Goal: Task Accomplishment & Management: Manage account settings

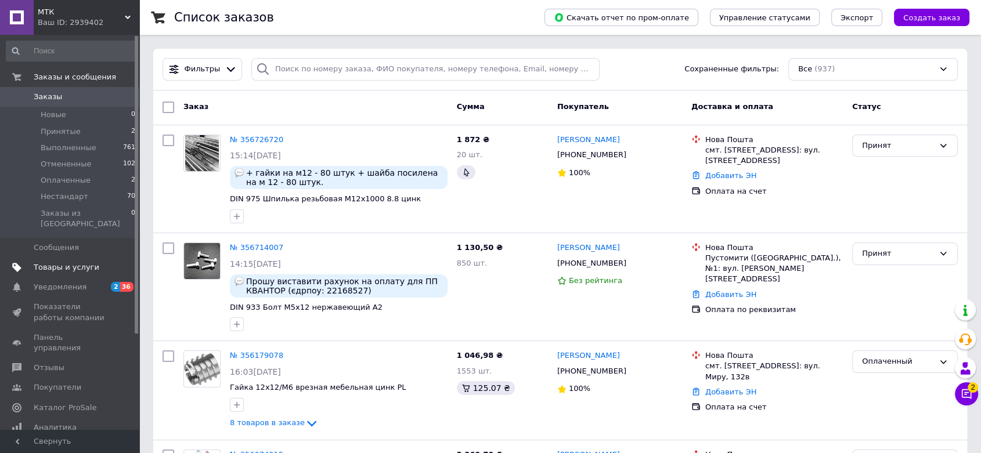
click at [60, 262] on span "Товары и услуги" at bounding box center [67, 267] width 66 height 10
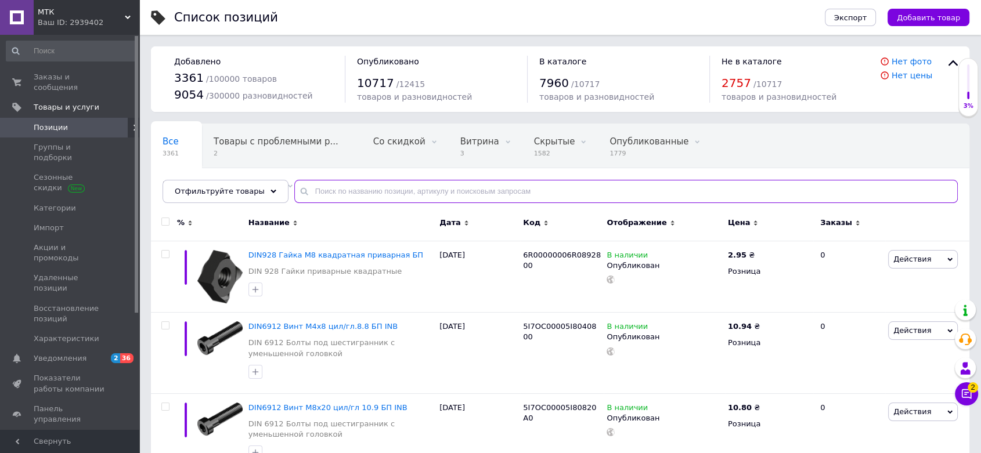
click at [351, 189] on input "text" at bounding box center [625, 191] width 663 height 23
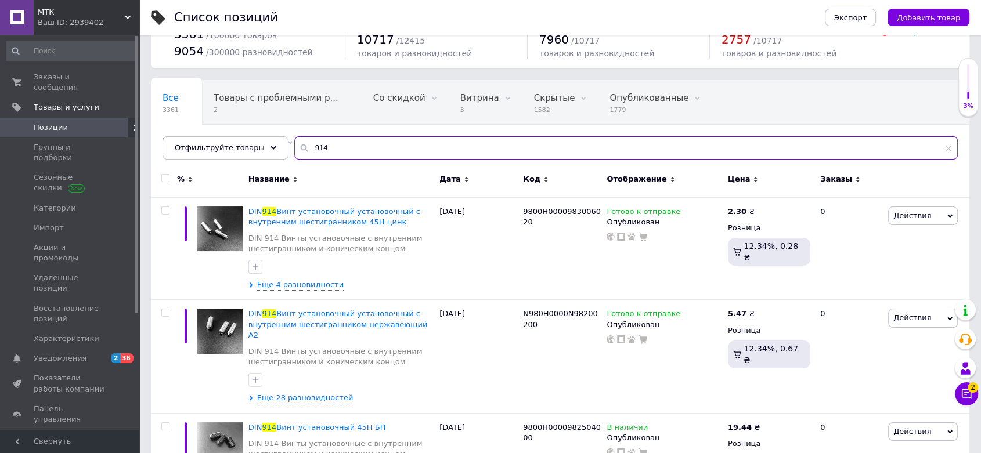
scroll to position [129, 0]
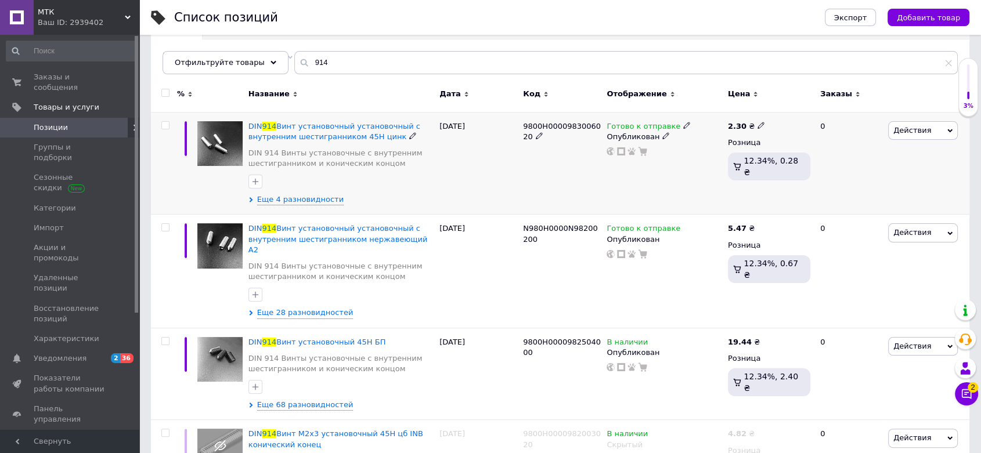
click at [948, 131] on icon at bounding box center [949, 130] width 5 height 5
click at [664, 64] on input "914" at bounding box center [625, 62] width 663 height 23
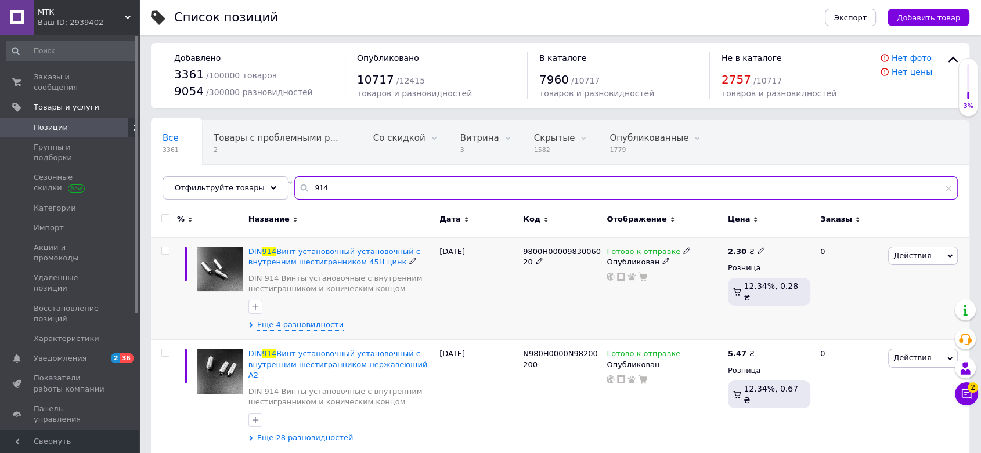
scroll to position [0, 0]
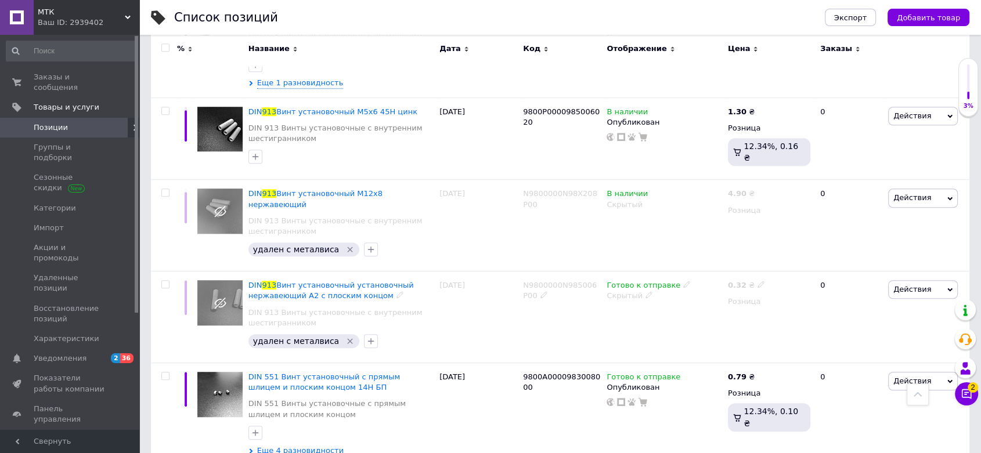
scroll to position [840, 0]
type input "913"
